Goal: Information Seeking & Learning: Check status

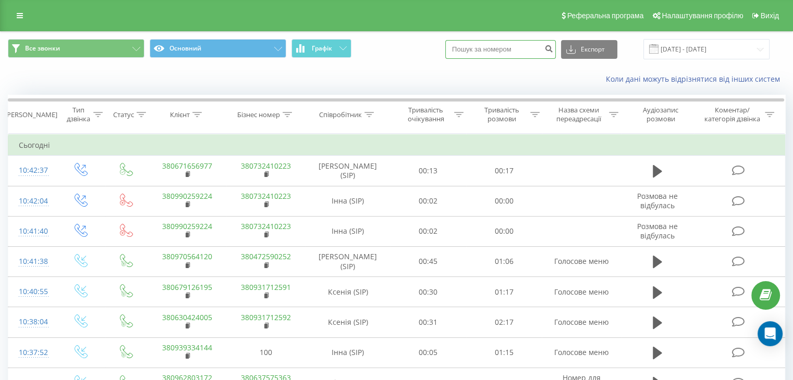
paste input "380502844624"
type input "380502844624"
click at [553, 49] on icon "submit" at bounding box center [548, 47] width 9 height 6
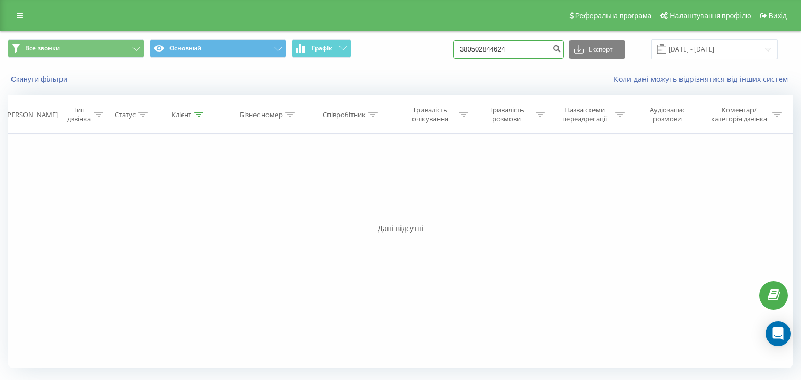
drag, startPoint x: 552, startPoint y: 48, endPoint x: 406, endPoint y: 49, distance: 146.5
click at [417, 48] on div "Все звонки Основний Графік 380502844624 Експорт .csv .xls .xlsx 21.05.2025 - 21…" at bounding box center [400, 49] width 785 height 20
click at [24, 16] on link at bounding box center [19, 15] width 19 height 15
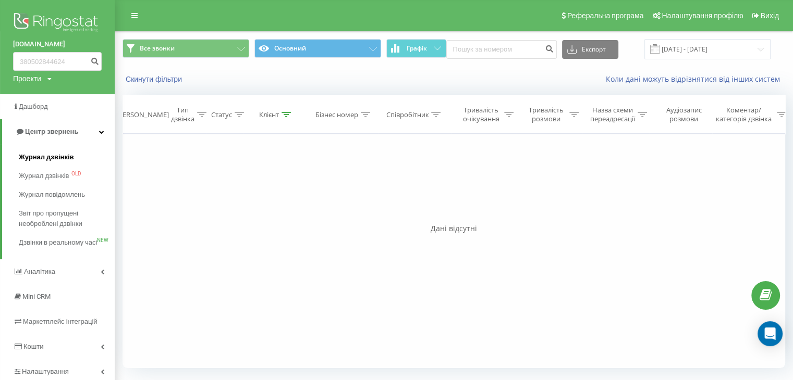
click at [61, 154] on span "Журнал дзвінків" at bounding box center [46, 157] width 55 height 10
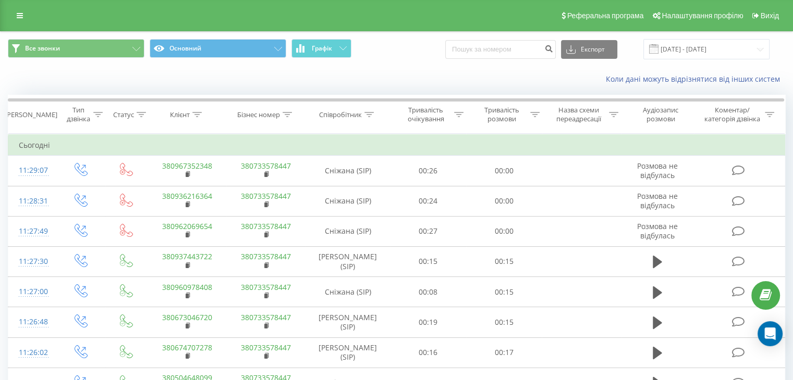
click at [27, 20] on link at bounding box center [19, 15] width 19 height 15
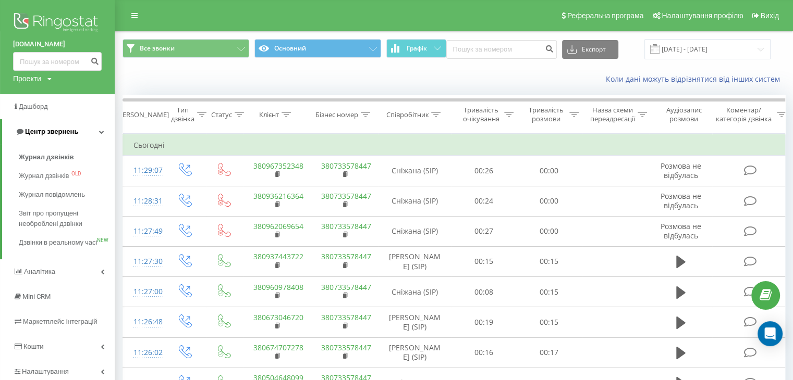
drag, startPoint x: 60, startPoint y: 154, endPoint x: 86, endPoint y: 128, distance: 36.9
click at [60, 154] on span "Журнал дзвінків" at bounding box center [46, 157] width 55 height 10
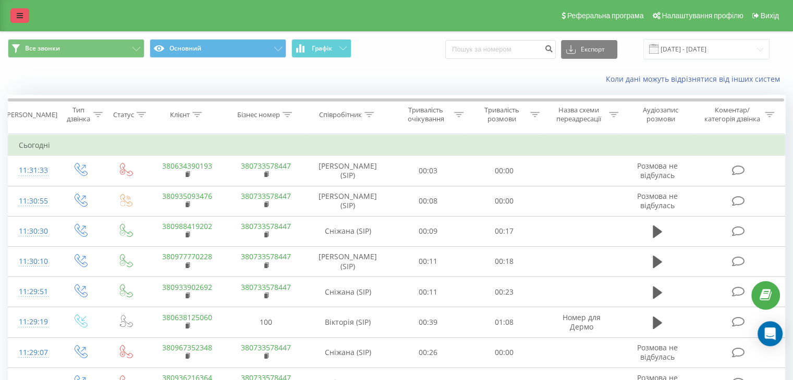
click at [24, 18] on link at bounding box center [19, 15] width 19 height 15
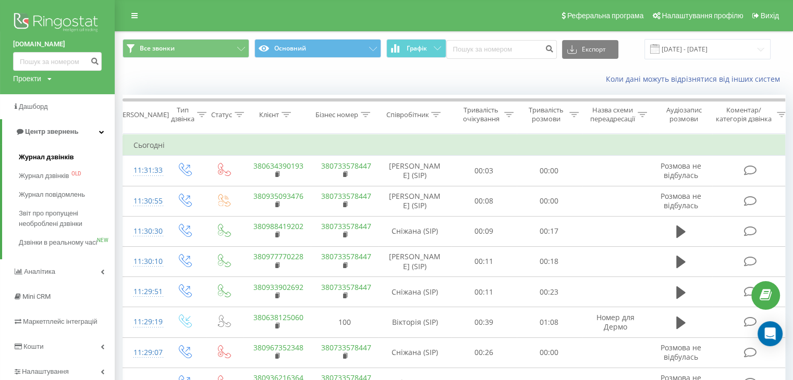
click at [53, 159] on span "Журнал дзвінків" at bounding box center [46, 157] width 55 height 10
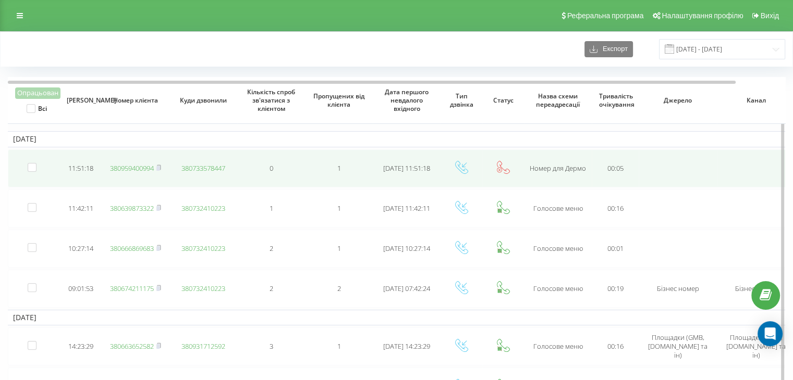
click at [157, 166] on span "380959400994" at bounding box center [135, 168] width 51 height 9
click at [158, 165] on icon at bounding box center [158, 168] width 5 height 6
click at [142, 171] on link "380959400994" at bounding box center [132, 168] width 44 height 9
